Goal: Task Accomplishment & Management: Manage account settings

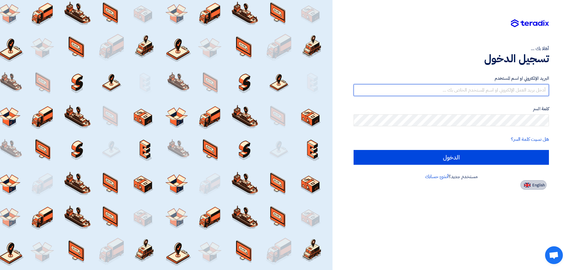
type input "[EMAIL_ADDRESS][DOMAIN_NAME]"
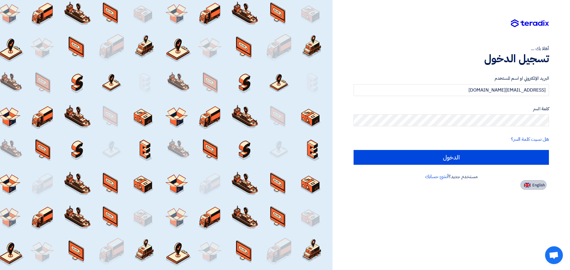
click at [537, 187] on span "English" at bounding box center [538, 185] width 12 height 4
type input "Sign in"
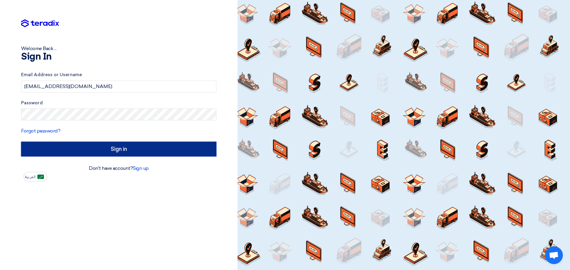
click at [136, 152] on input "Sign in" at bounding box center [118, 149] width 195 height 15
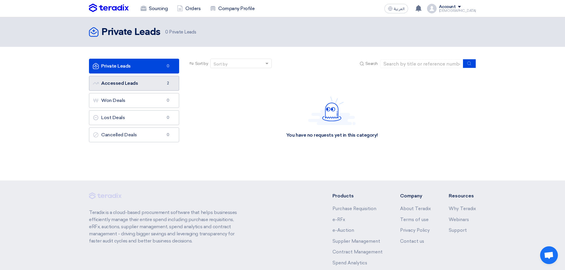
click at [144, 84] on link "Accessed Leads Accessed Leads 2" at bounding box center [134, 83] width 90 height 15
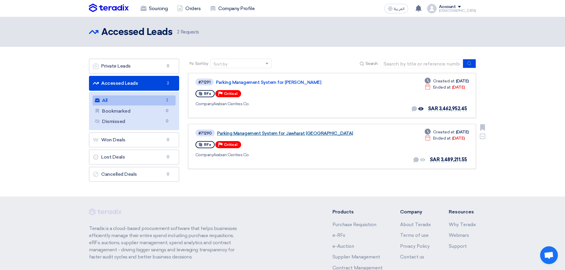
click at [303, 134] on link "Parking Management System for Jawharat [GEOGRAPHIC_DATA]" at bounding box center [291, 133] width 148 height 5
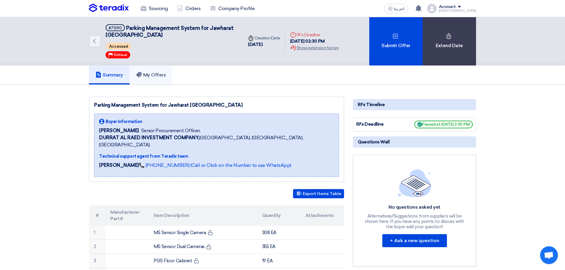
click at [163, 73] on h5 "My Offers" at bounding box center [151, 75] width 30 height 6
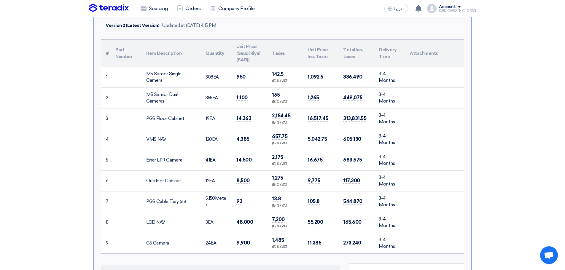
scroll to position [237, 0]
